Goal: Task Accomplishment & Management: Complete application form

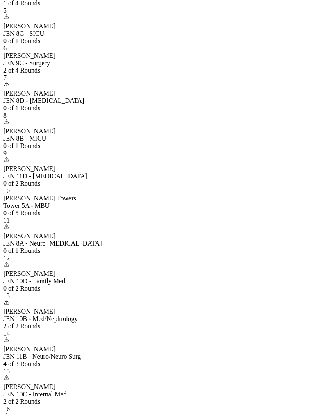
scroll to position [634, 0]
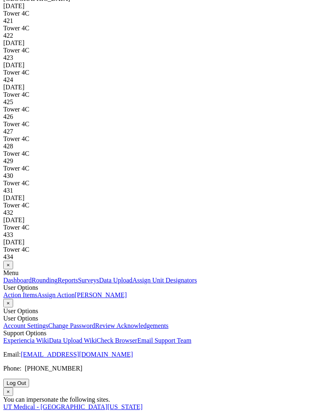
scroll to position [0, 0]
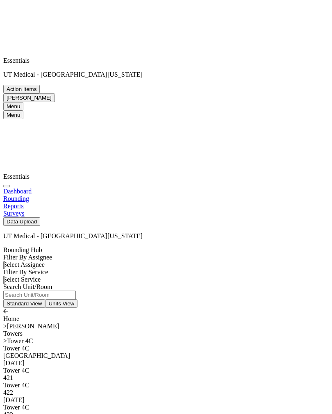
click at [138, 374] on div "421" at bounding box center [165, 377] width 325 height 7
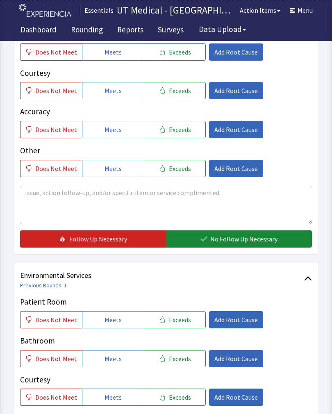
scroll to position [213, 0]
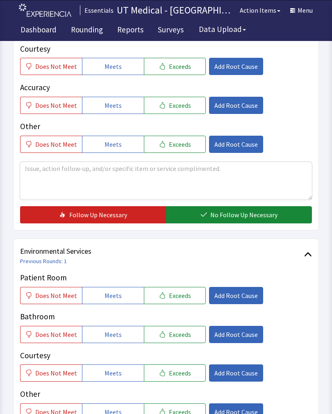
click at [179, 297] on span "Exceeds" at bounding box center [180, 295] width 22 height 10
click at [175, 335] on span "Exceeds" at bounding box center [180, 334] width 22 height 10
click at [171, 372] on span "Exceeds" at bounding box center [180, 373] width 22 height 10
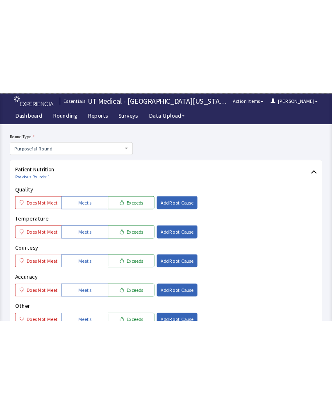
scroll to position [2, 0]
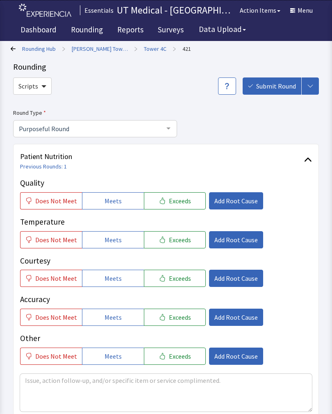
click at [183, 200] on span "Exceeds" at bounding box center [180, 201] width 22 height 10
click at [181, 242] on span "Exceeds" at bounding box center [180, 240] width 22 height 10
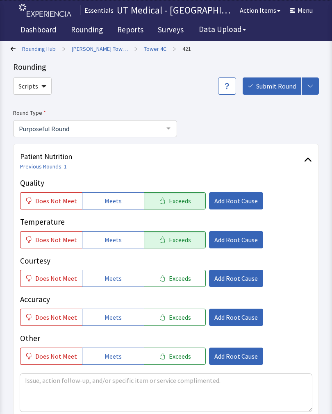
click at [175, 275] on span "Exceeds" at bounding box center [180, 278] width 22 height 10
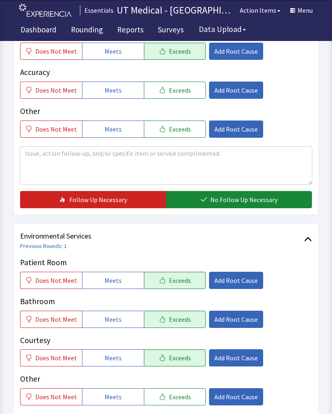
scroll to position [234, 0]
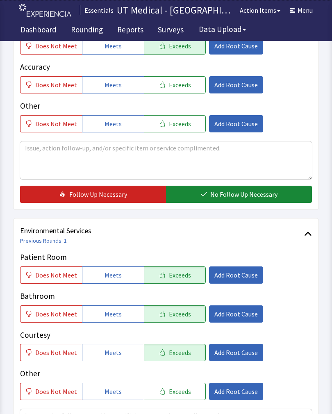
click at [256, 189] on span "No Follow Up Necessary" at bounding box center [243, 194] width 67 height 10
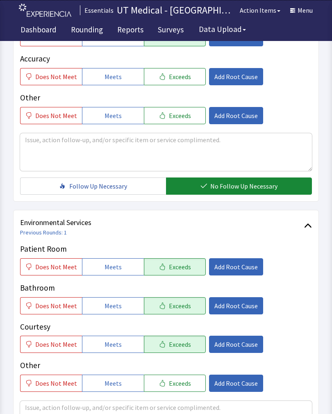
scroll to position [364, 0]
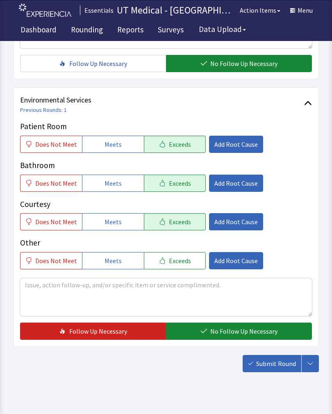
click at [233, 327] on span "No Follow Up Necessary" at bounding box center [243, 331] width 67 height 10
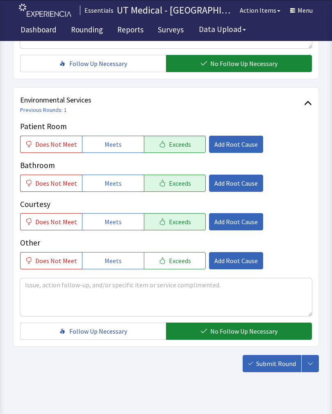
click at [276, 363] on span "Submit Round" at bounding box center [276, 363] width 40 height 10
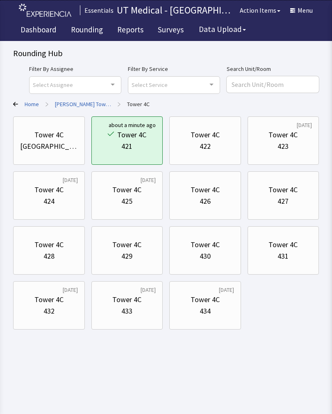
click at [210, 142] on div "422" at bounding box center [204, 145] width 11 height 11
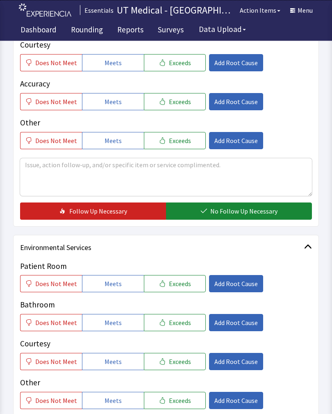
click at [181, 279] on span "Exceeds" at bounding box center [180, 284] width 22 height 10
click at [178, 328] on button "Exceeds" at bounding box center [175, 322] width 62 height 17
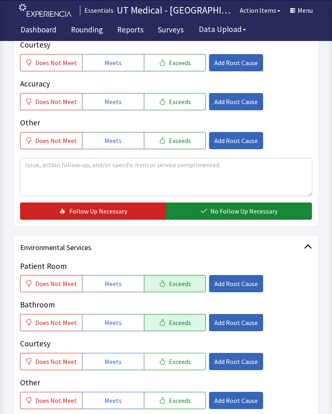
click at [179, 362] on span "Exceeds" at bounding box center [180, 361] width 22 height 10
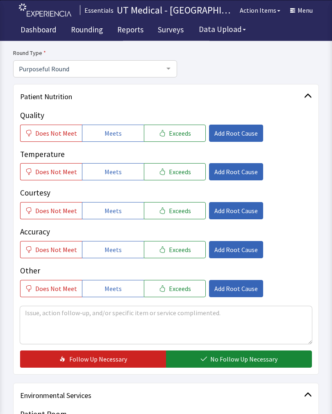
scroll to position [61, 0]
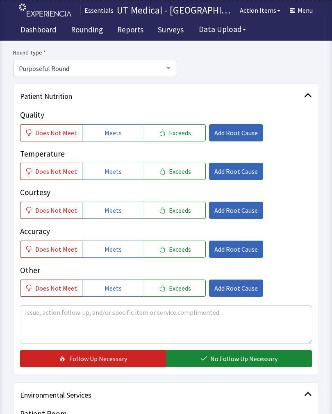
click at [185, 138] on button "Exceeds" at bounding box center [175, 132] width 62 height 17
click at [181, 169] on span "Exceeds" at bounding box center [180, 171] width 22 height 10
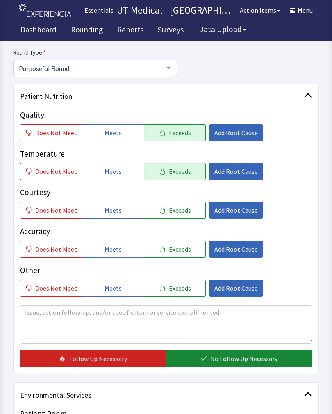
click at [181, 214] on button "Exceeds" at bounding box center [175, 209] width 62 height 17
click at [233, 360] on span "No Follow Up Necessary" at bounding box center [243, 358] width 67 height 10
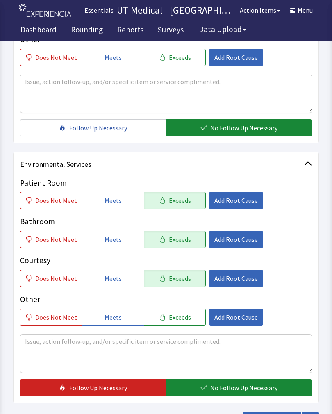
scroll to position [296, 0]
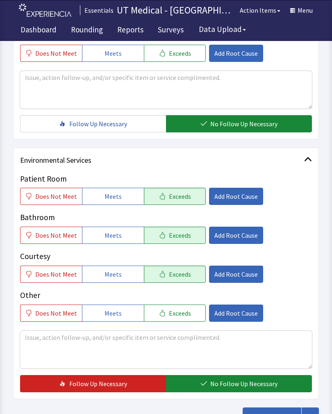
click at [230, 381] on span "No Follow Up Necessary" at bounding box center [243, 383] width 67 height 10
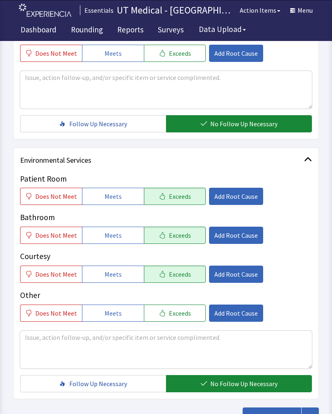
click at [279, 413] on span "Submit Round" at bounding box center [276, 416] width 40 height 10
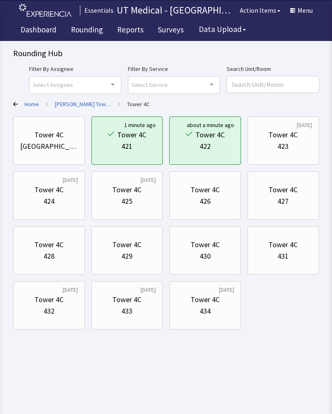
click at [128, 305] on div "433" at bounding box center [126, 310] width 11 height 11
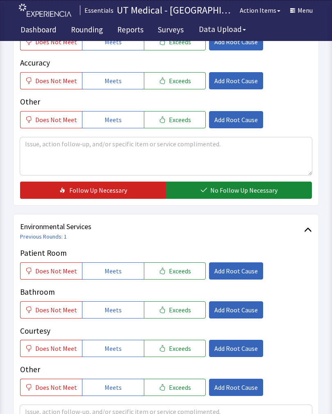
scroll to position [237, 0]
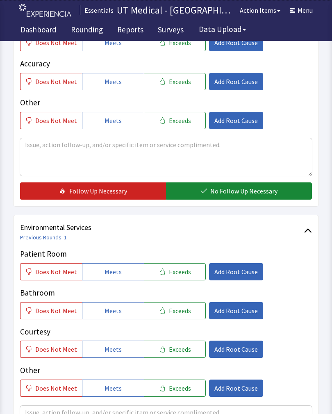
click at [182, 268] on span "Exceeds" at bounding box center [180, 272] width 22 height 10
click at [178, 314] on span "Exceeds" at bounding box center [180, 310] width 22 height 10
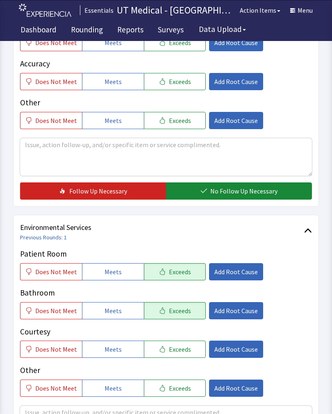
click at [178, 344] on span "Exceeds" at bounding box center [180, 349] width 22 height 10
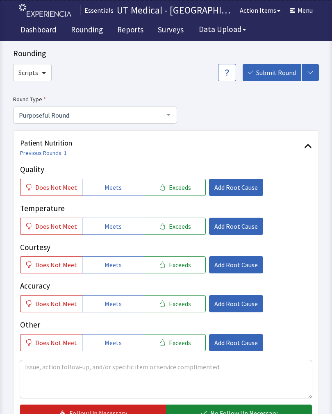
scroll to position [16, 0]
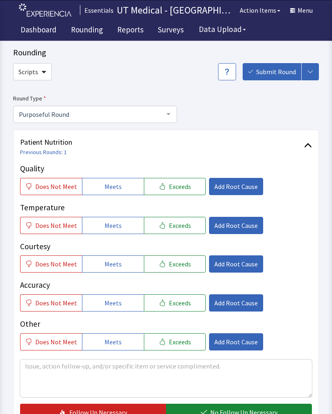
click at [185, 190] on button "Exceeds" at bounding box center [175, 186] width 62 height 17
click at [184, 232] on button "Exceeds" at bounding box center [175, 225] width 62 height 17
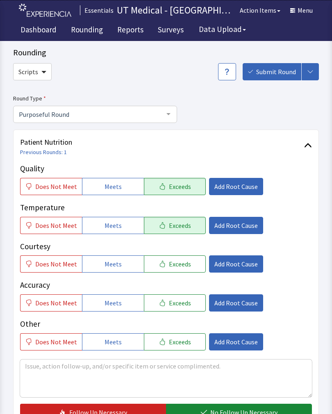
click at [184, 270] on button "Exceeds" at bounding box center [175, 263] width 62 height 17
click at [179, 303] on span "Exceeds" at bounding box center [180, 303] width 22 height 10
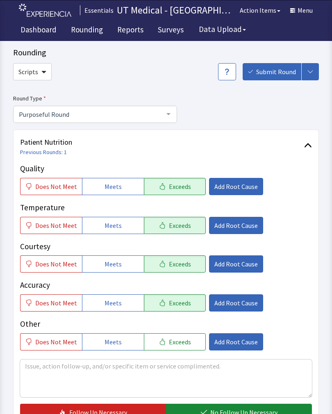
click at [227, 303] on span "Add Root Cause" at bounding box center [235, 303] width 43 height 10
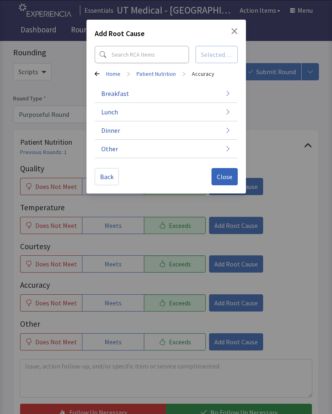
click at [228, 176] on span "Close" at bounding box center [225, 177] width 16 height 10
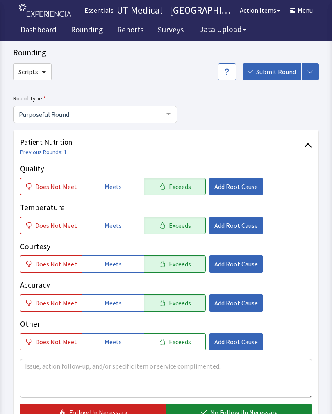
click at [177, 298] on span "Exceeds" at bounding box center [180, 303] width 22 height 10
click at [176, 301] on span "Exceeds" at bounding box center [180, 303] width 22 height 10
click at [267, 152] on span "Previous Rounds: 1" at bounding box center [162, 152] width 284 height 8
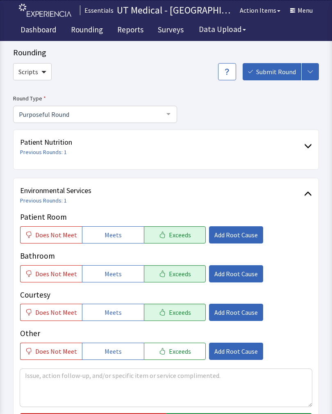
click at [284, 289] on p "Courtesy" at bounding box center [166, 295] width 292 height 12
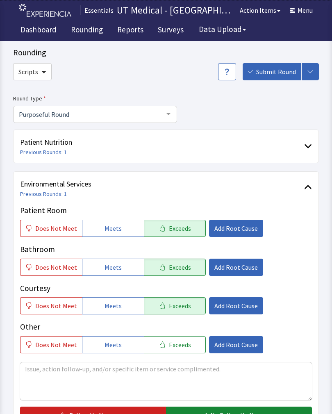
click at [312, 132] on div "Patient Nutrition Previous Rounds: 1" at bounding box center [165, 146] width 305 height 34
click at [309, 142] on span at bounding box center [308, 146] width 8 height 8
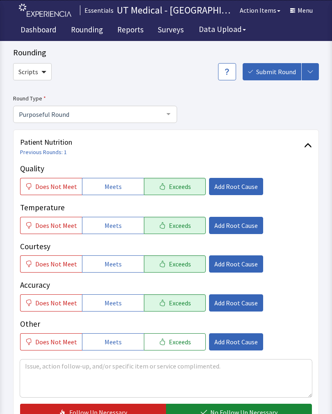
click at [181, 298] on span "Exceeds" at bounding box center [180, 303] width 22 height 10
click at [231, 298] on span "Add Root Cause" at bounding box center [235, 303] width 43 height 10
click at [294, 286] on div "Add Root Cause Selected - 0 Home > Patient Nutrition > Accuracy Breakfast Lunch…" at bounding box center [165, 206] width 315 height 393
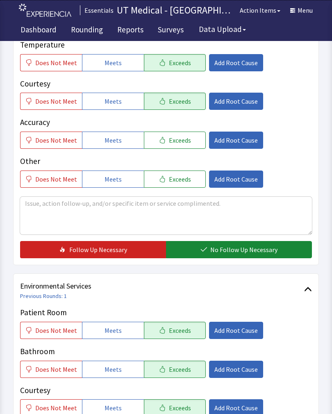
scroll to position [195, 0]
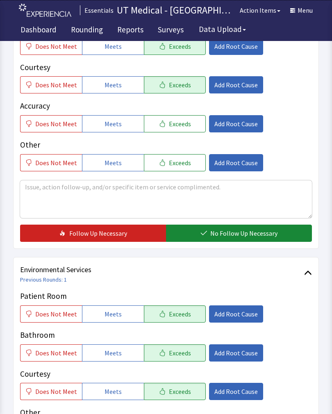
click at [250, 226] on button "No Follow Up Necessary" at bounding box center [239, 232] width 146 height 17
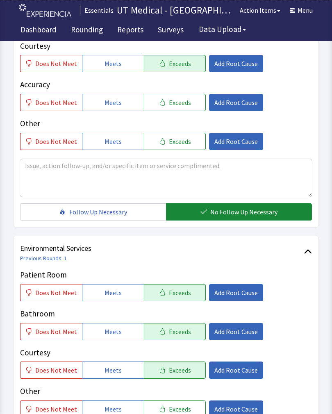
scroll to position [364, 0]
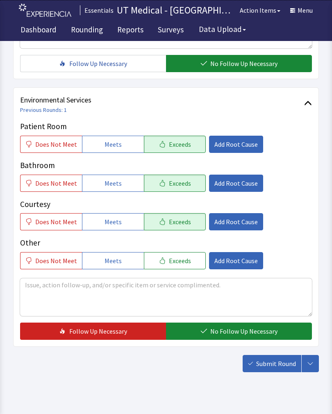
click at [242, 326] on button "No Follow Up Necessary" at bounding box center [239, 330] width 146 height 17
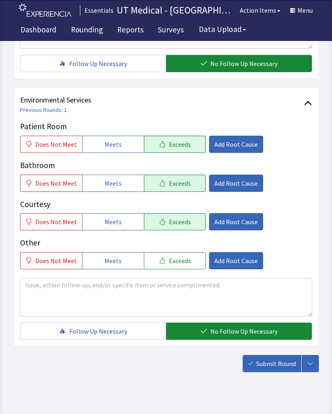
click at [271, 364] on span "Submit Round" at bounding box center [276, 363] width 40 height 10
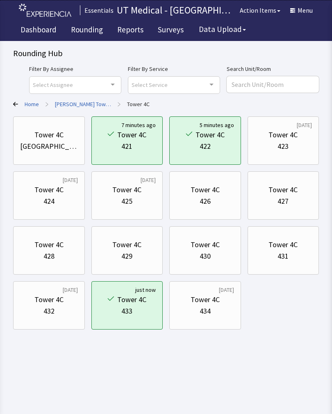
click at [204, 306] on div "434" at bounding box center [204, 310] width 11 height 11
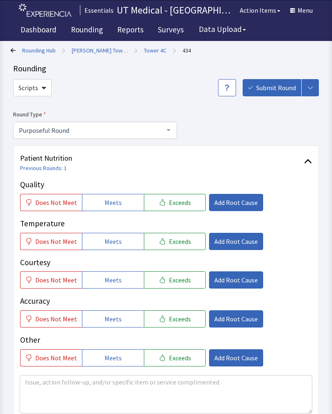
click at [92, 53] on link "[PERSON_NAME] Towers" at bounding box center [100, 50] width 56 height 8
click at [102, 50] on link "[PERSON_NAME] Towers" at bounding box center [100, 50] width 56 height 8
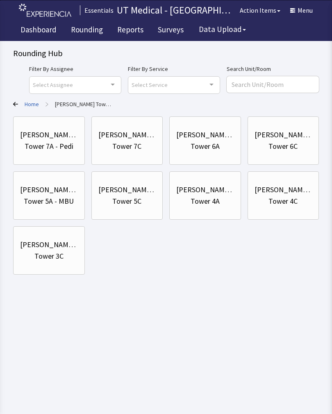
click at [293, 194] on div "[PERSON_NAME] Towers" at bounding box center [283, 189] width 58 height 11
